Goal: Check status

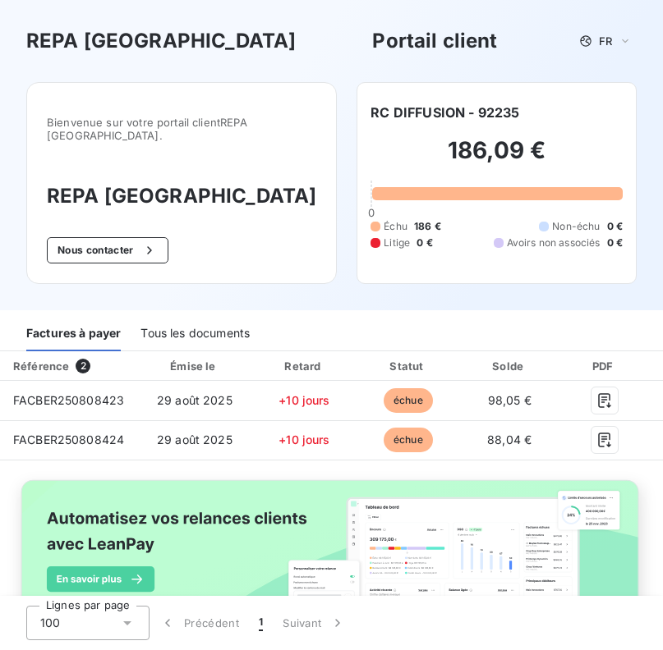
click at [186, 317] on div "Tous les documents" at bounding box center [194, 334] width 109 height 34
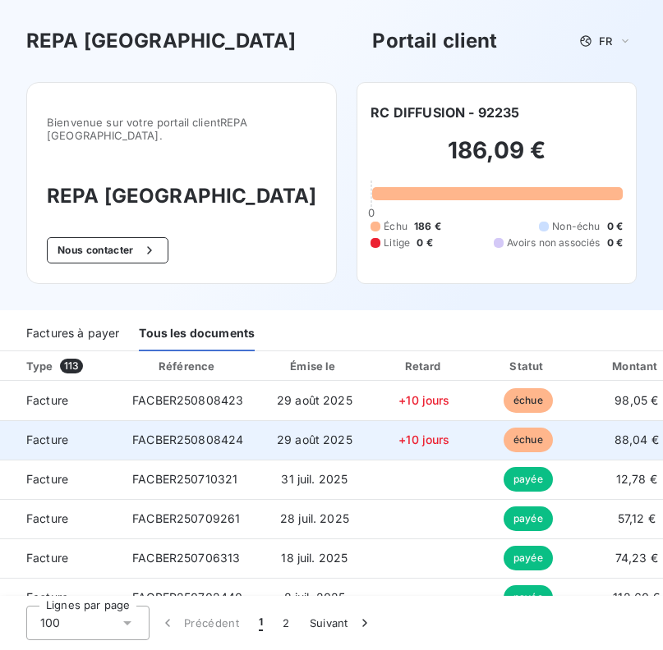
click at [204, 433] on span "FACBER250808424" at bounding box center [187, 440] width 111 height 14
click at [553, 433] on span "échue" at bounding box center [527, 440] width 49 height 25
click at [553, 432] on span "échue" at bounding box center [527, 440] width 49 height 25
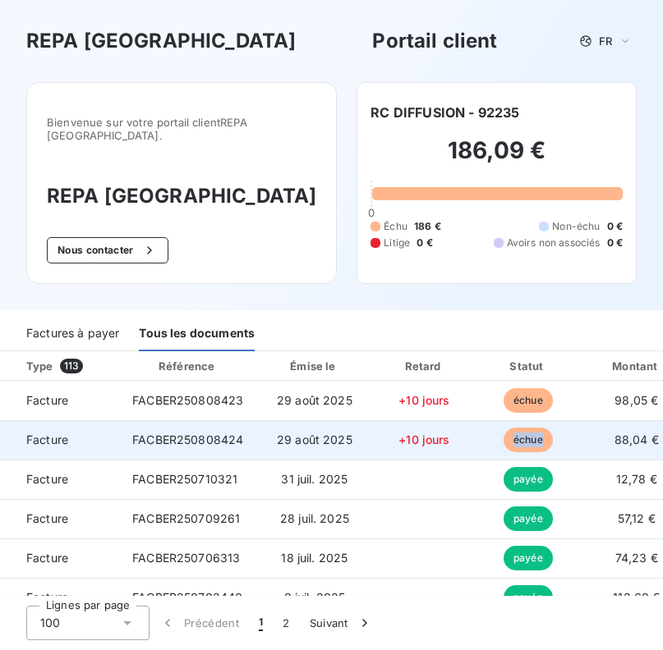
click at [553, 432] on span "échue" at bounding box center [527, 440] width 49 height 25
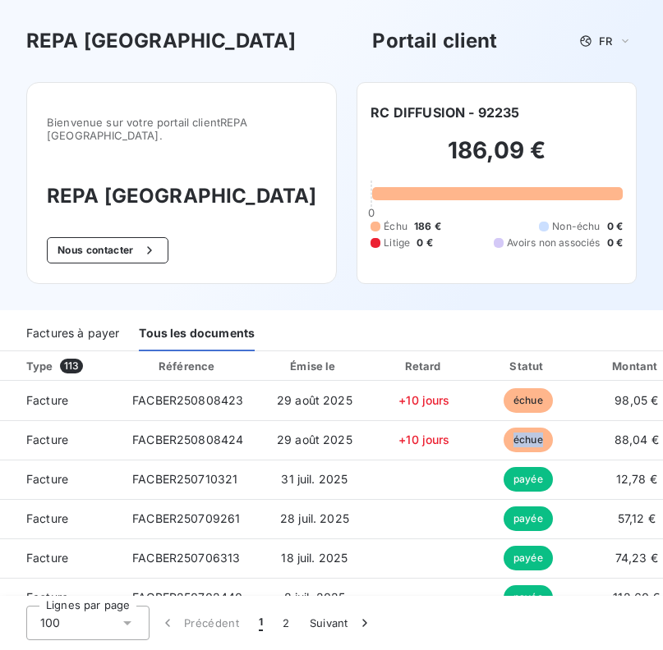
click at [106, 317] on div "Factures à payer" at bounding box center [72, 334] width 93 height 34
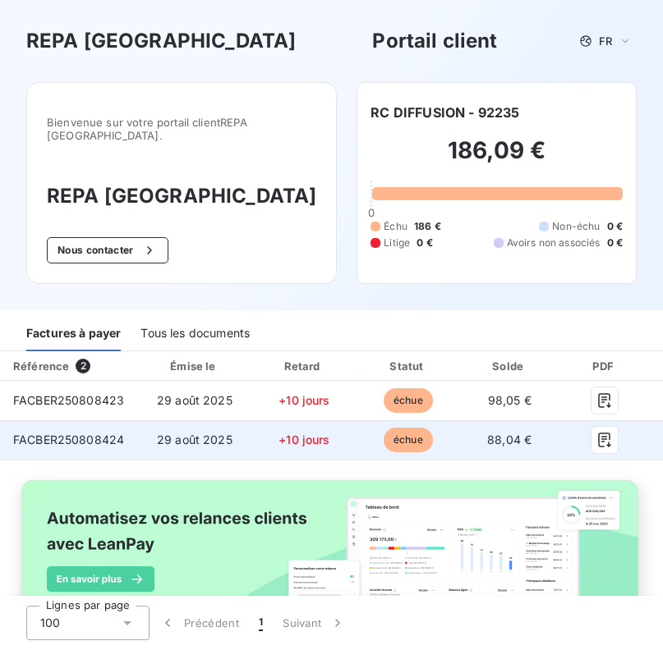
click at [459, 425] on td "échue" at bounding box center [407, 439] width 103 height 39
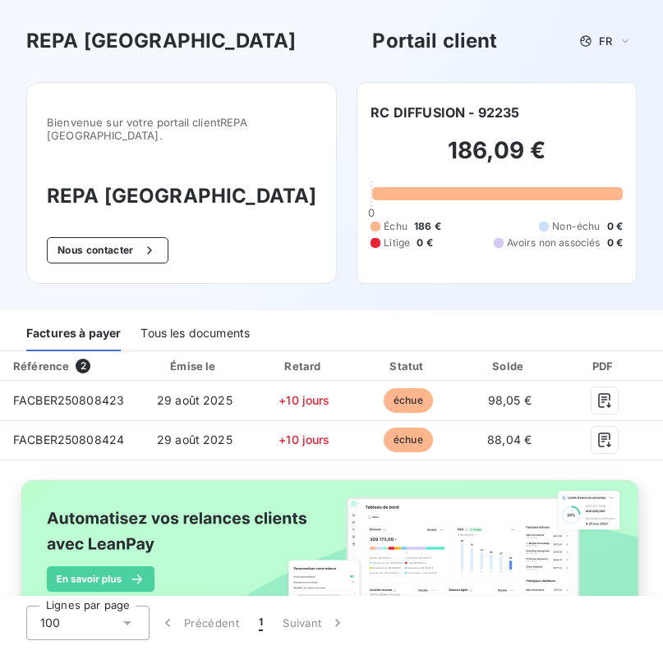
click at [208, 260] on div "Bienvenue sur votre portail client REPA [GEOGRAPHIC_DATA] . REPA France Nous co…" at bounding box center [181, 183] width 310 height 202
click at [173, 317] on div "Tous les documents" at bounding box center [194, 334] width 109 height 34
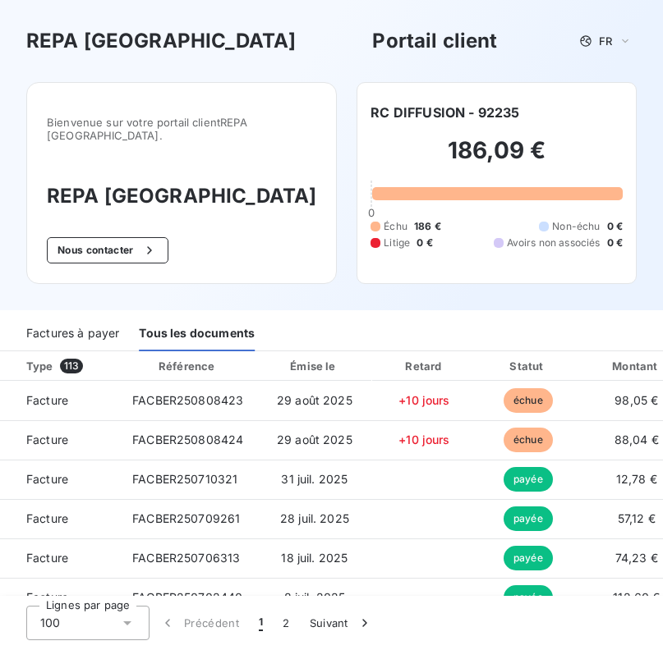
click at [67, 317] on div "Factures à payer" at bounding box center [72, 334] width 93 height 34
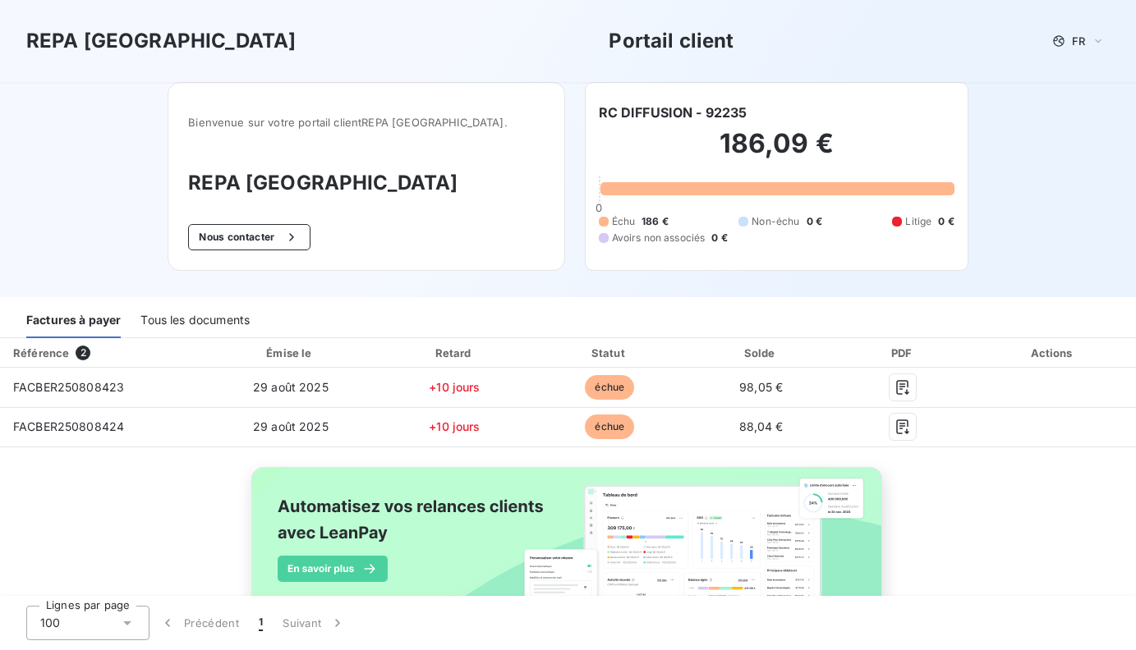
scroll to position [78, 0]
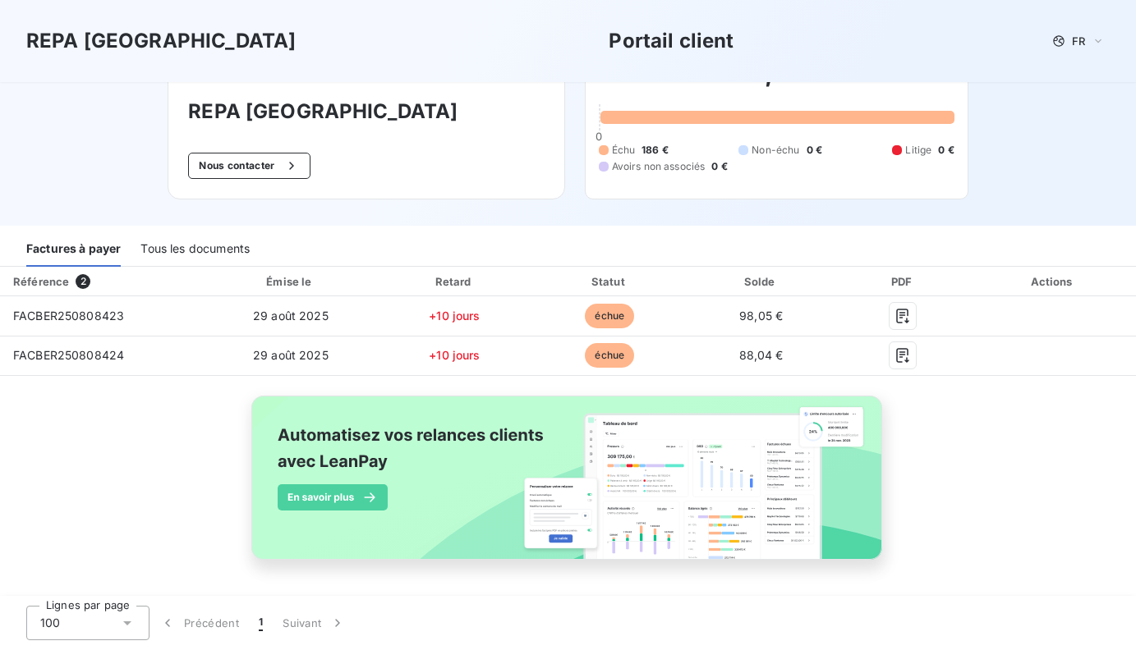
click at [181, 241] on div "Tous les documents" at bounding box center [194, 249] width 109 height 34
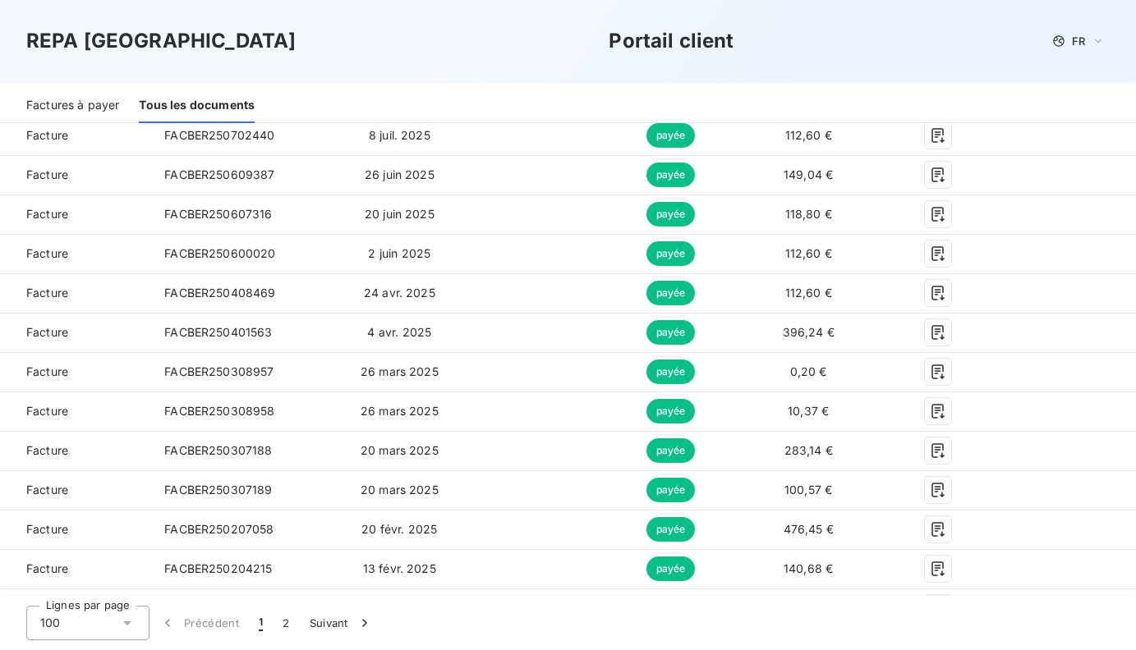
scroll to position [0, 0]
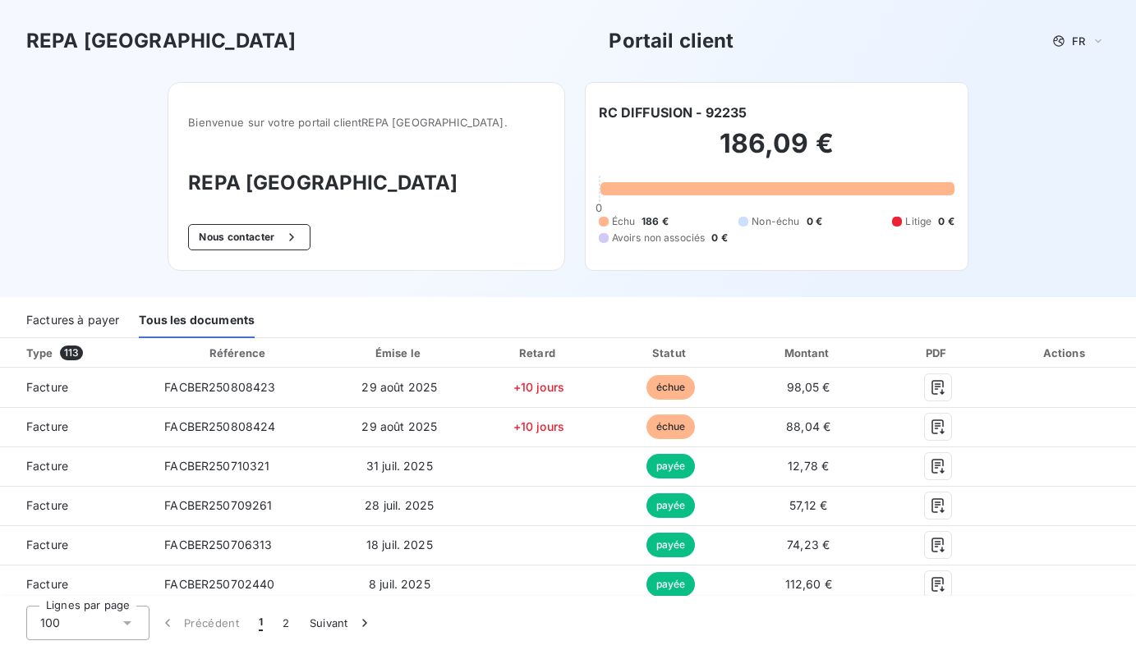
click at [78, 322] on div "Factures à payer" at bounding box center [72, 321] width 93 height 34
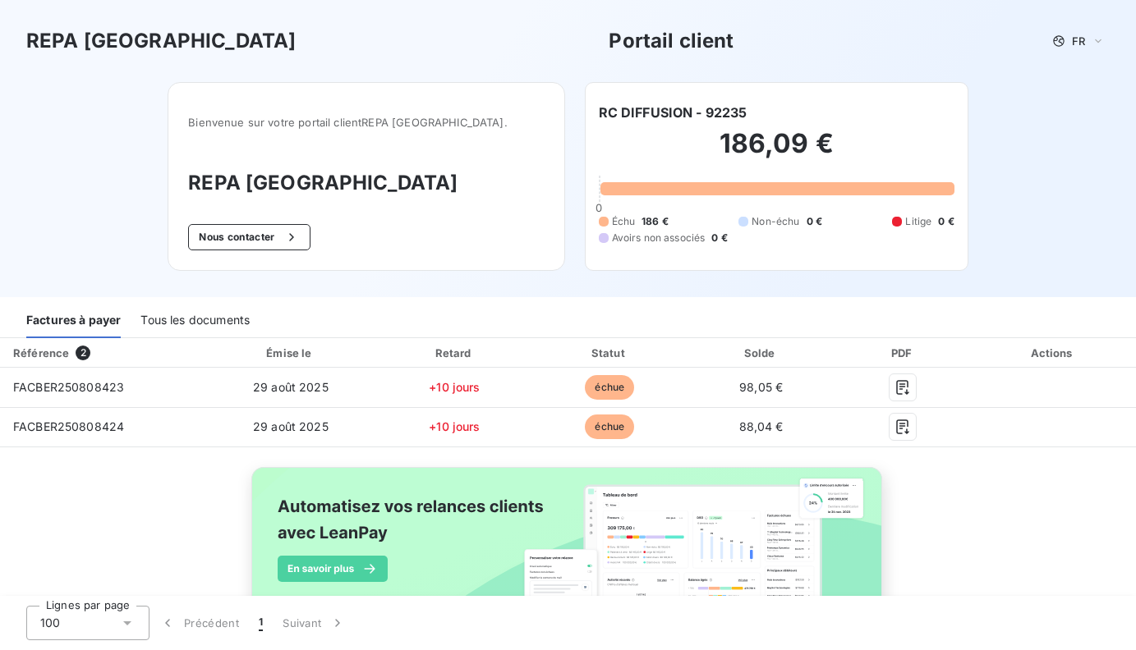
click at [195, 320] on div "Tous les documents" at bounding box center [194, 321] width 109 height 34
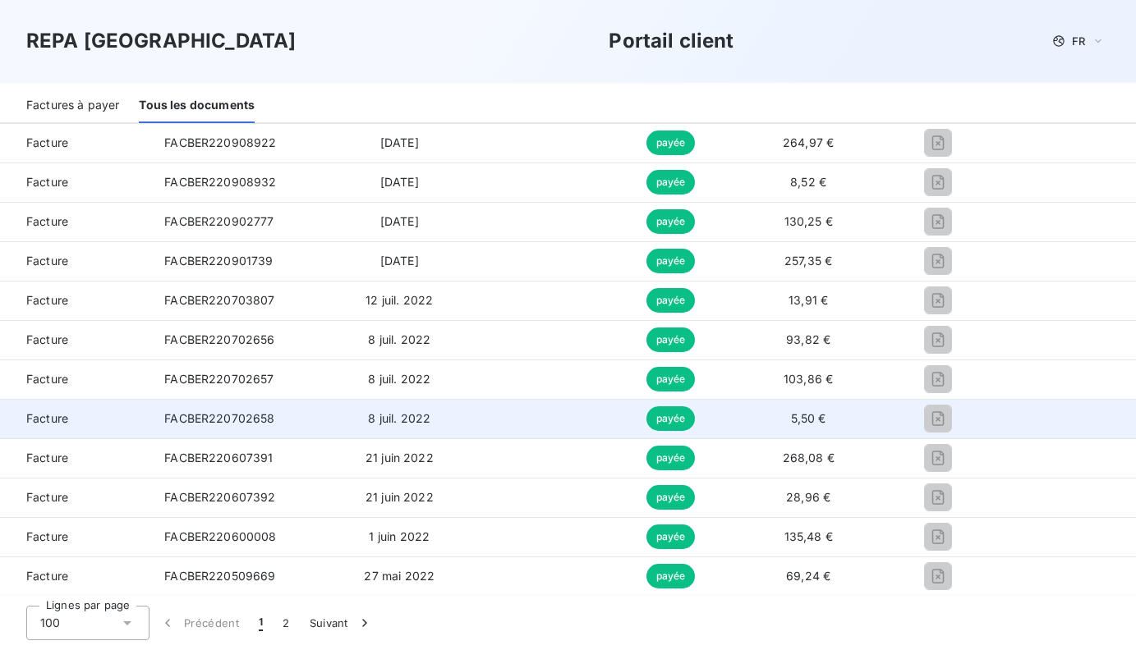
scroll to position [3934, 0]
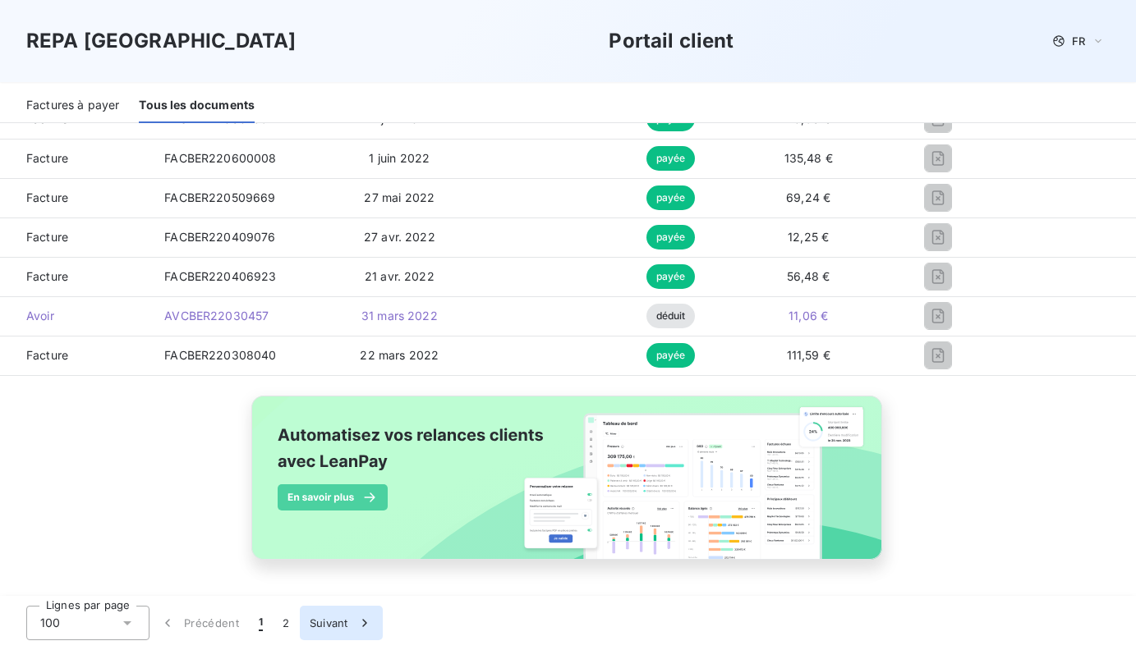
click at [344, 618] on button "Suivant" at bounding box center [341, 623] width 83 height 34
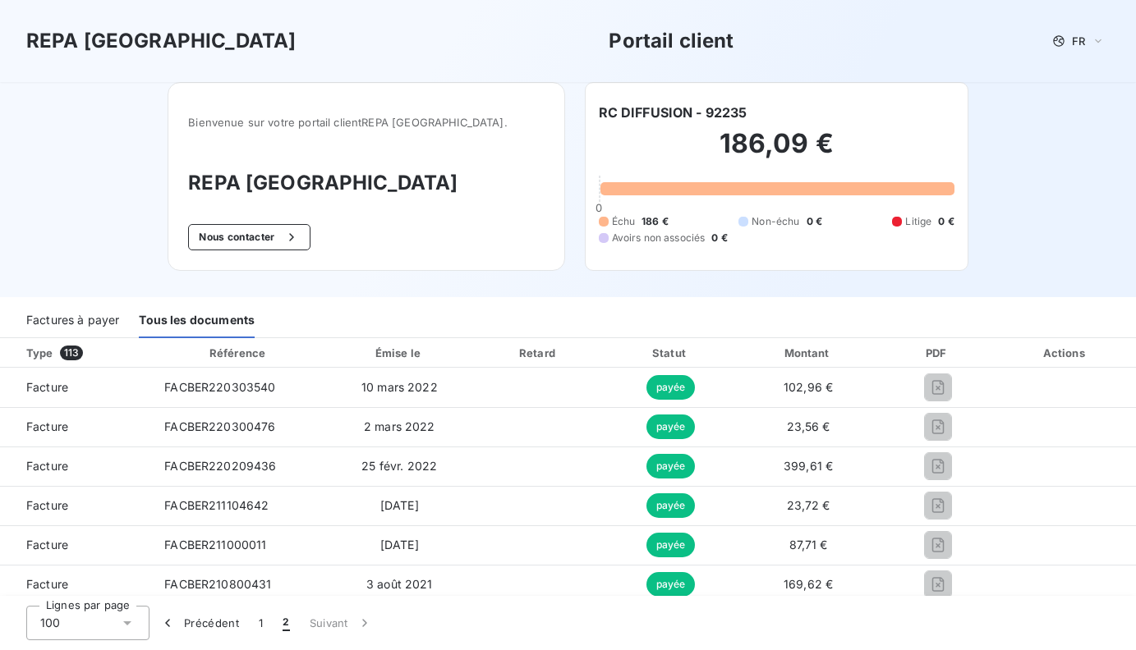
scroll to position [505, 0]
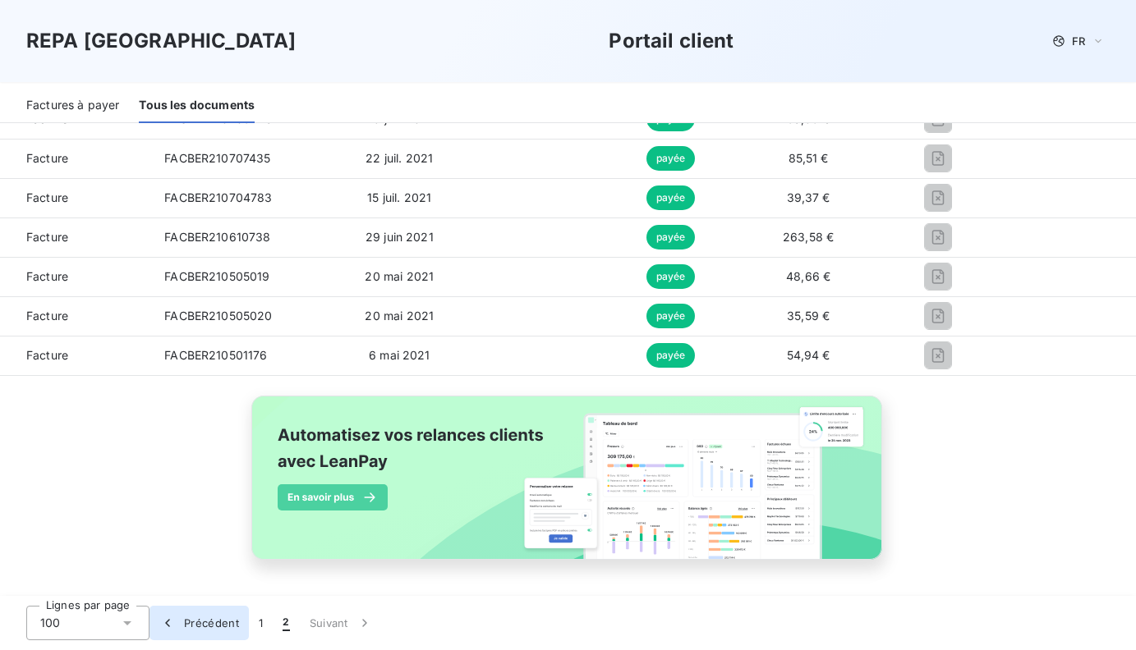
click at [204, 625] on button "Précédent" at bounding box center [198, 623] width 99 height 34
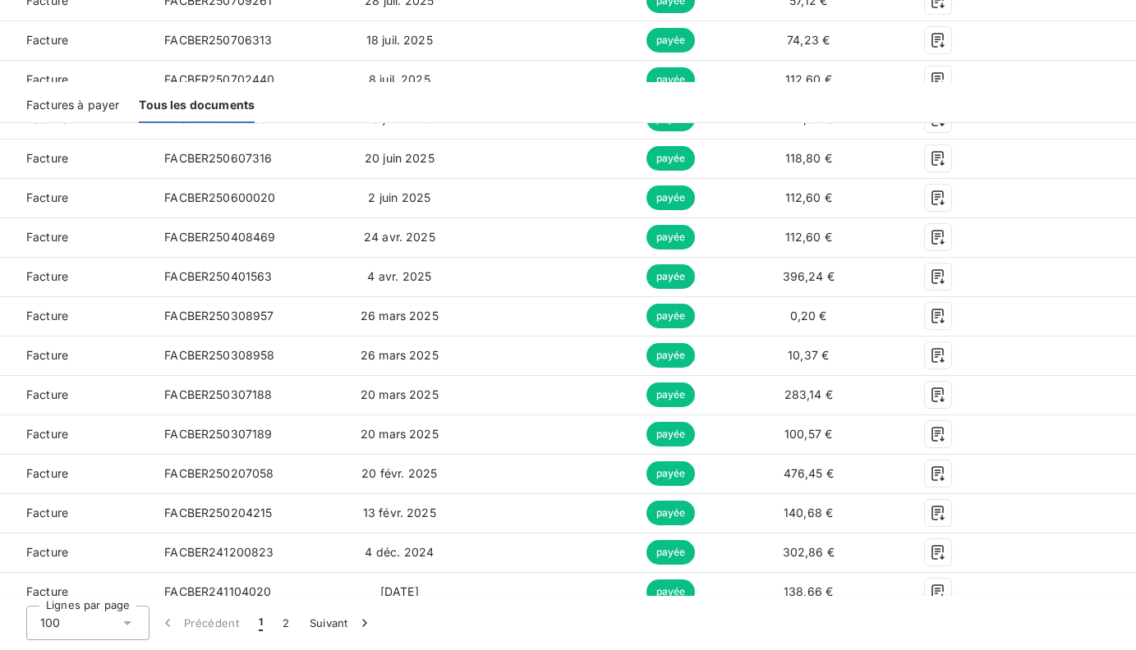
scroll to position [0, 0]
